Goal: Navigation & Orientation: Find specific page/section

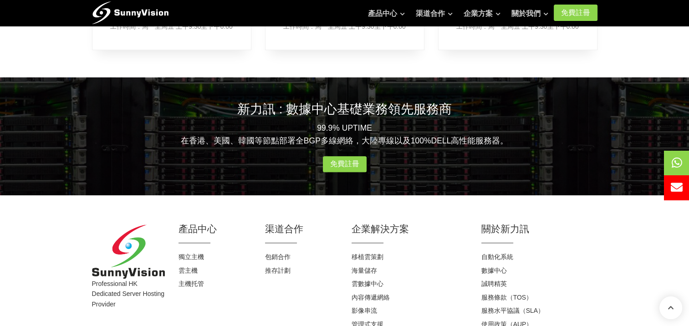
scroll to position [592, 0]
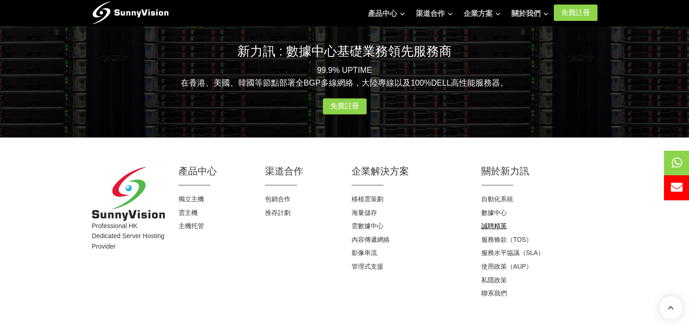
click at [496, 222] on link "誠聘精英" at bounding box center [495, 225] width 26 height 7
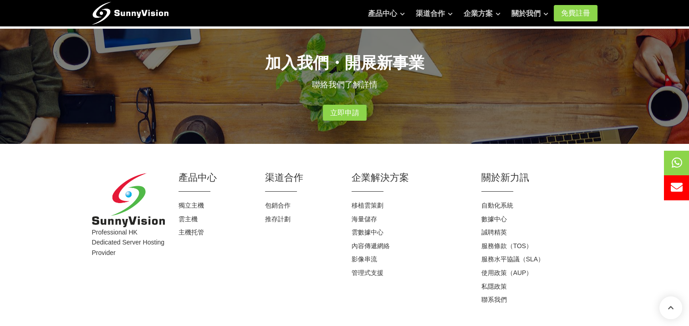
scroll to position [262, 0]
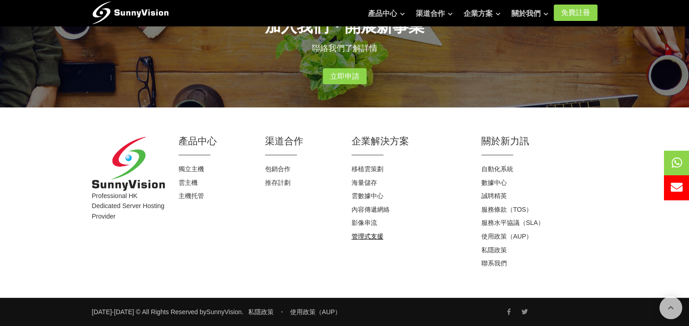
click at [367, 239] on link "管理式支援" at bounding box center [368, 236] width 32 height 7
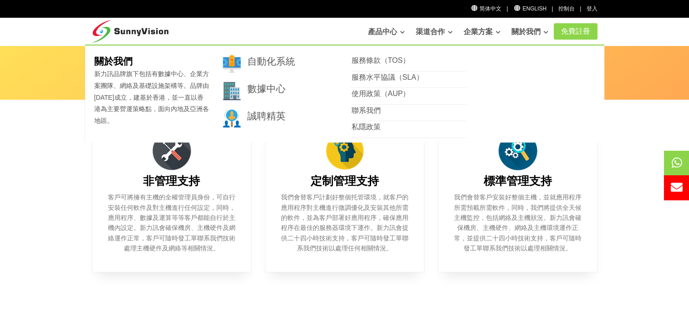
click at [513, 30] on link "關於我們" at bounding box center [530, 32] width 37 height 18
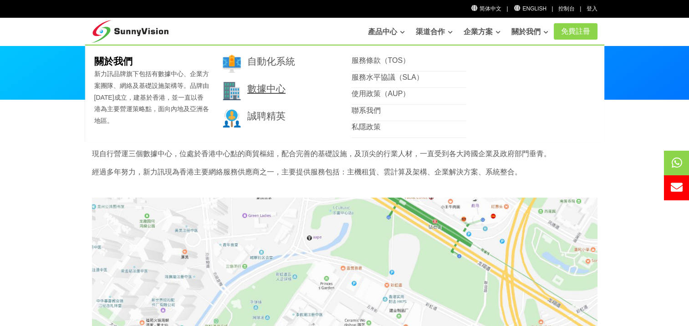
click at [271, 84] on link "數據中心" at bounding box center [266, 88] width 38 height 10
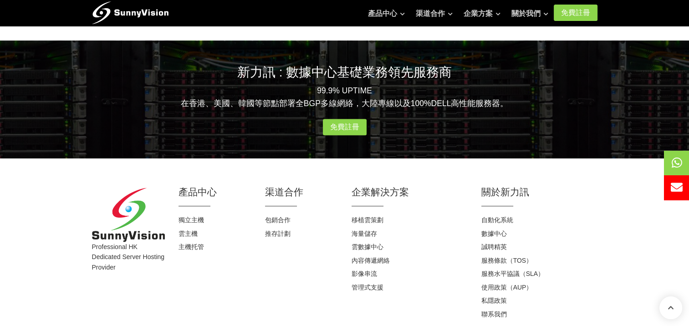
scroll to position [1013, 0]
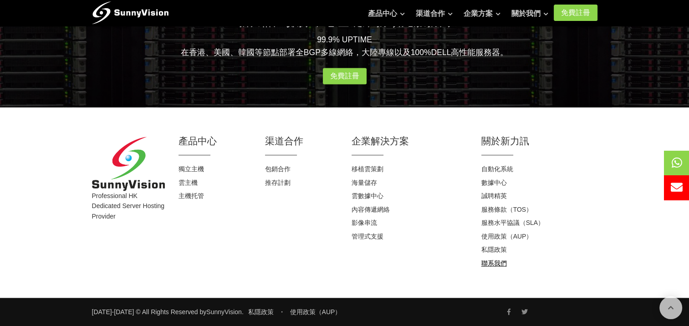
click at [491, 266] on link "聯系我們" at bounding box center [495, 263] width 26 height 7
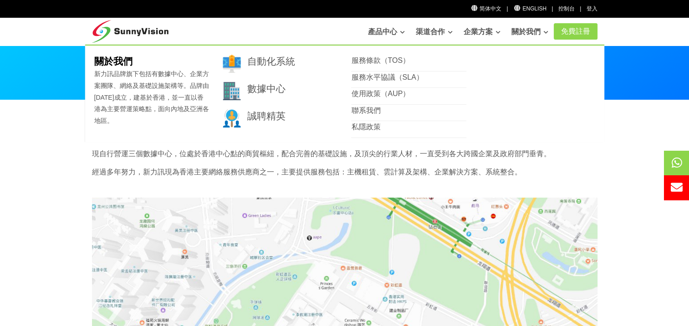
click at [525, 31] on link "關於我們" at bounding box center [530, 32] width 37 height 18
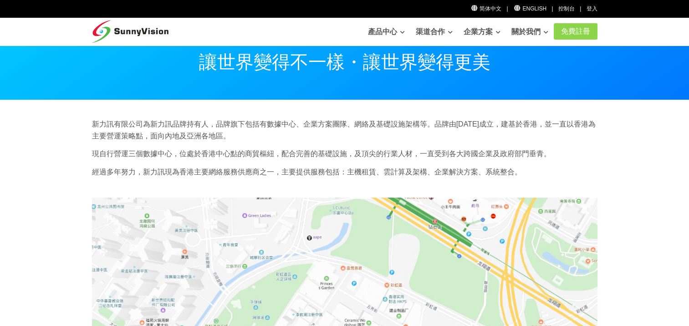
click at [531, 33] on link "關於我們" at bounding box center [530, 32] width 37 height 18
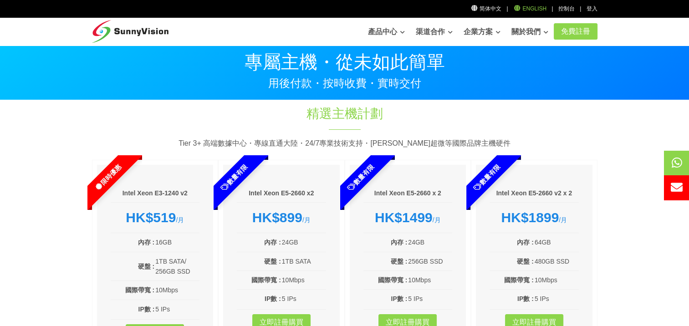
click at [534, 5] on link "English" at bounding box center [529, 8] width 33 height 6
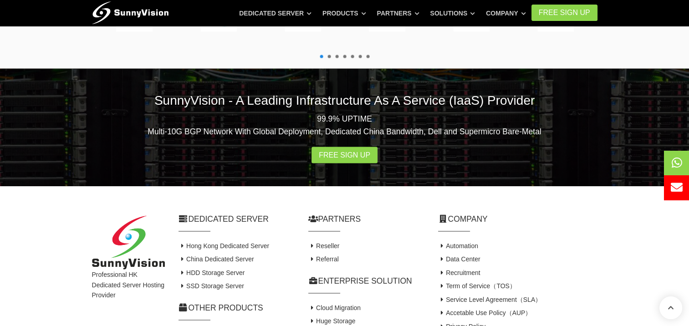
scroll to position [1803, 0]
